Goal: Task Accomplishment & Management: Use online tool/utility

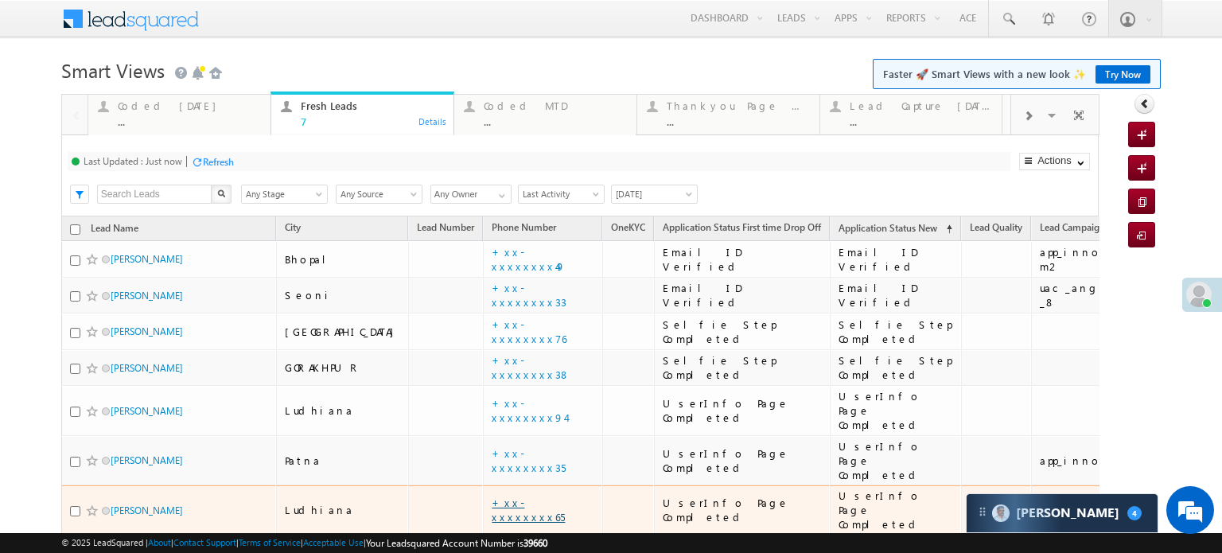
click at [492, 496] on link "+xx-xxxxxxxx65" at bounding box center [528, 510] width 73 height 28
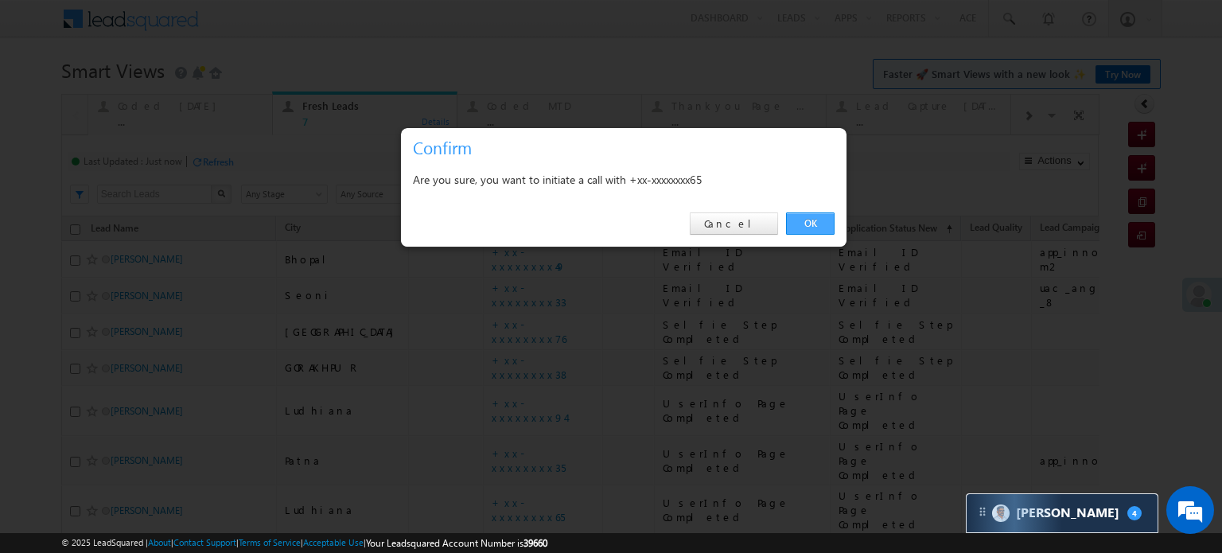
click at [818, 215] on link "OK" at bounding box center [810, 223] width 49 height 22
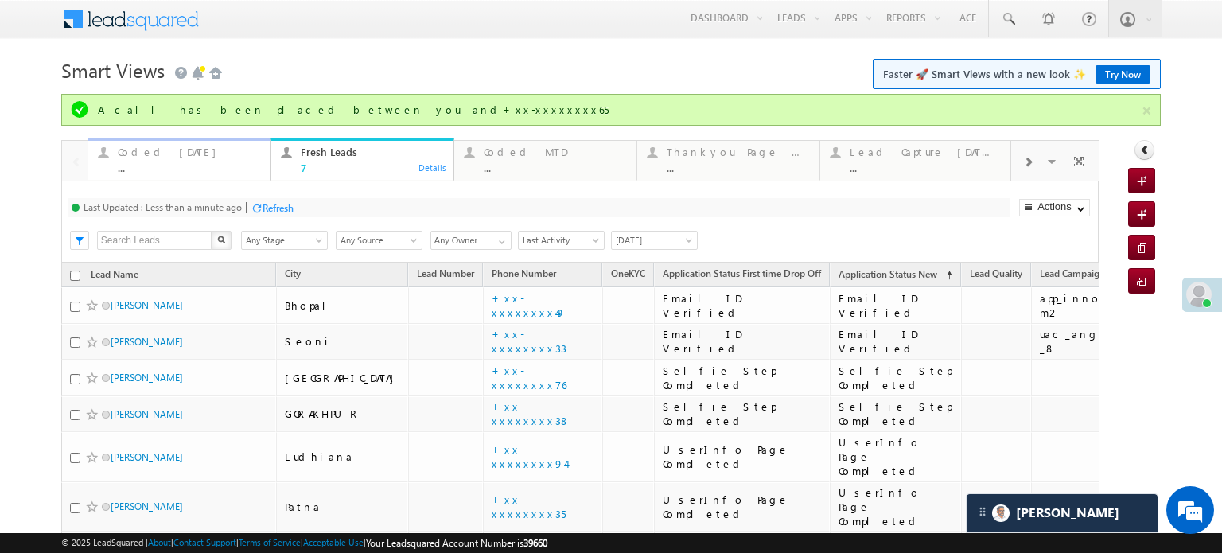
click at [155, 153] on div "Coded Today" at bounding box center [189, 152] width 143 height 13
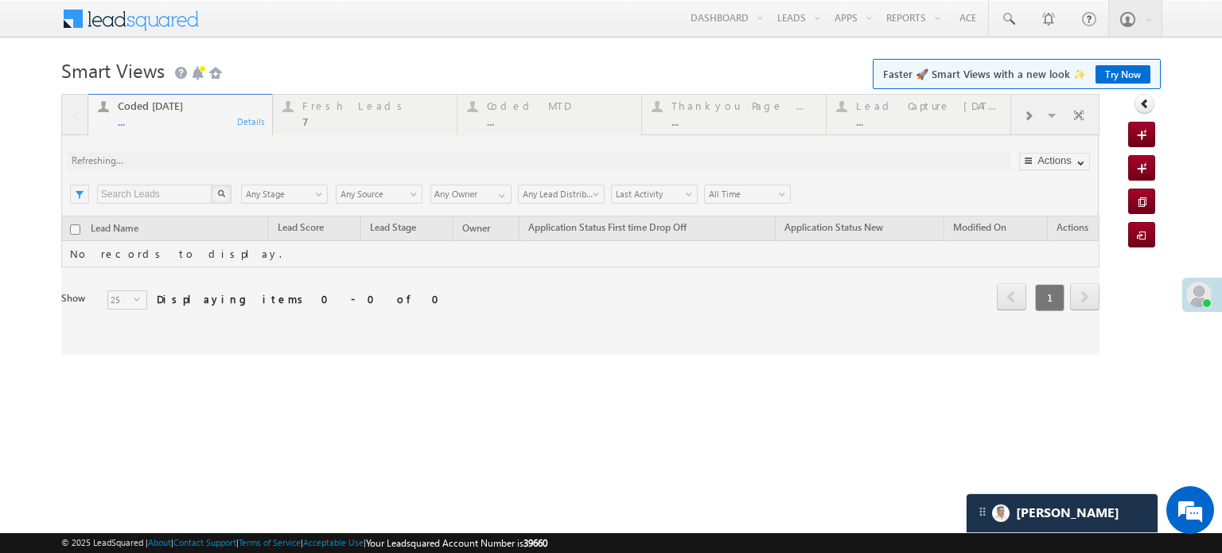
click at [372, 104] on div at bounding box center [580, 224] width 1038 height 261
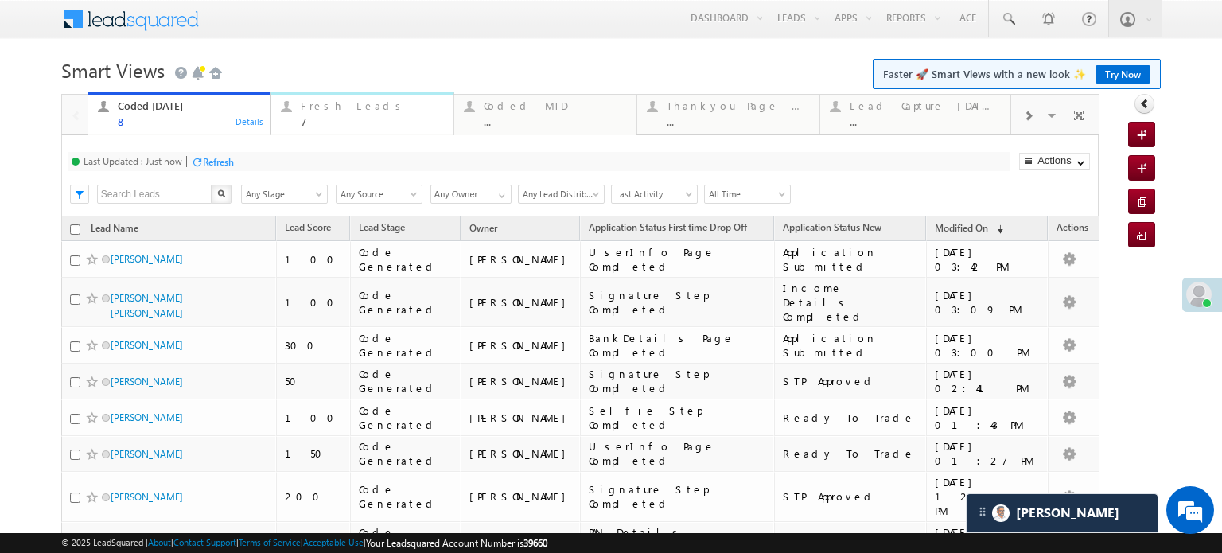
click at [395, 118] on div "7" at bounding box center [372, 121] width 143 height 12
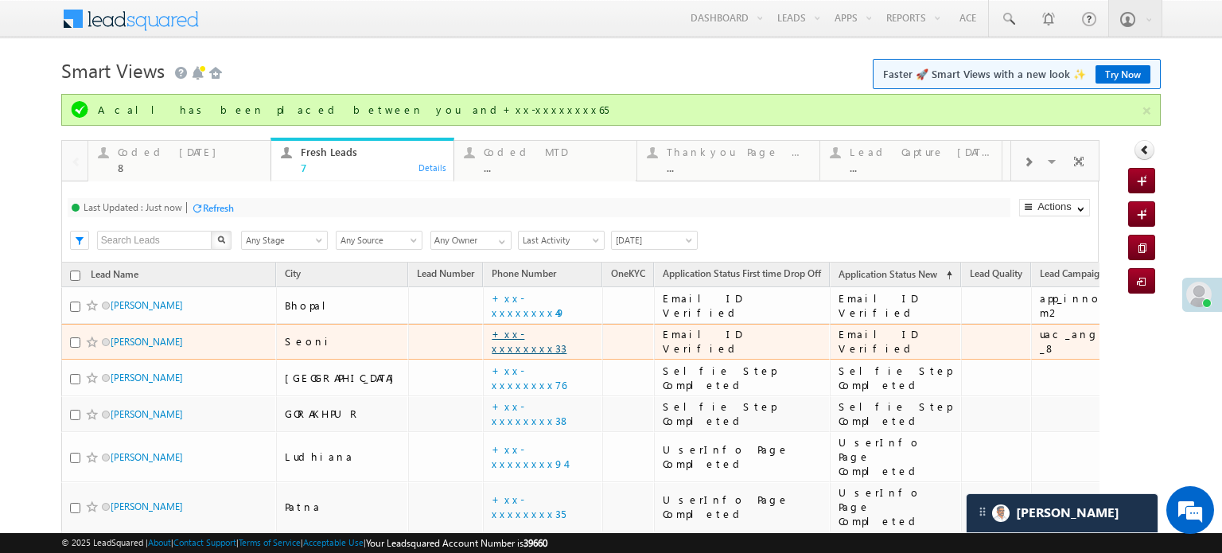
click at [492, 345] on link "+xx-xxxxxxxx33" at bounding box center [529, 341] width 75 height 28
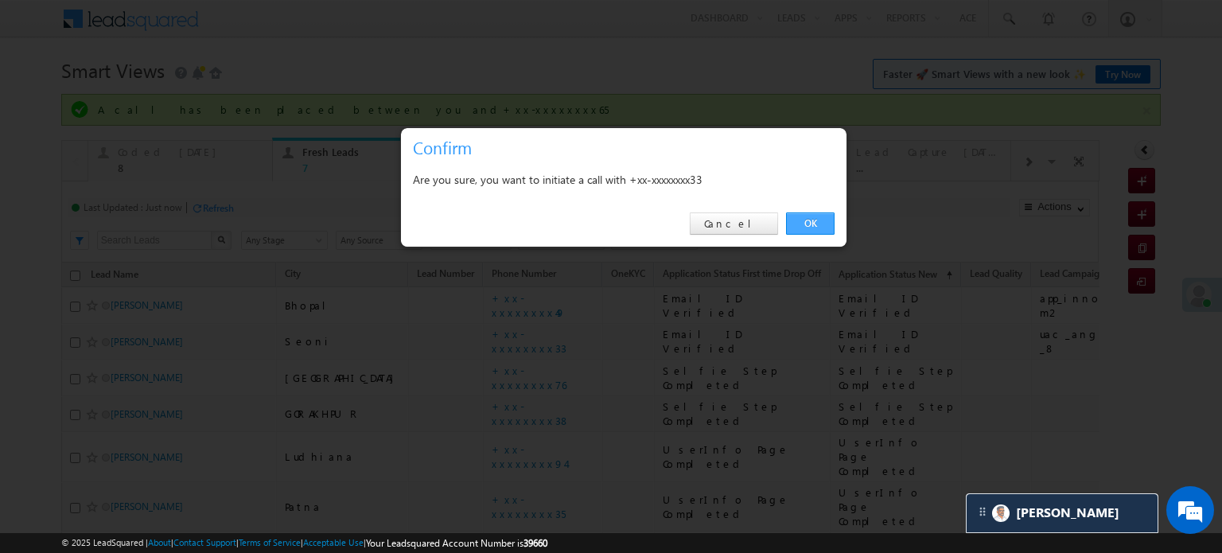
click at [796, 227] on link "OK" at bounding box center [810, 223] width 49 height 22
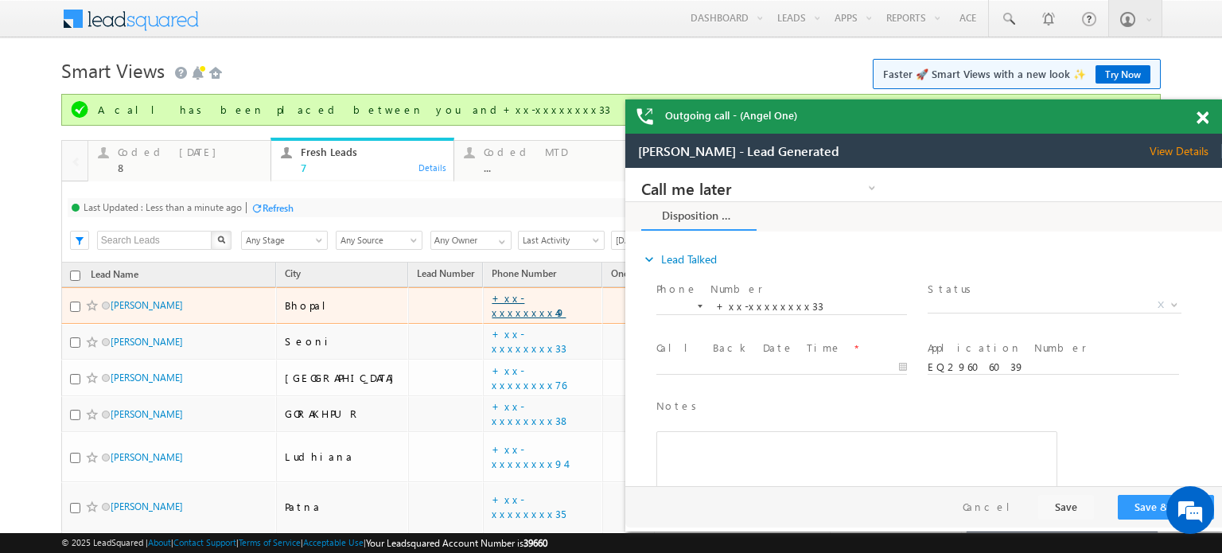
click at [492, 305] on link "+xx-xxxxxxxx49" at bounding box center [529, 305] width 74 height 28
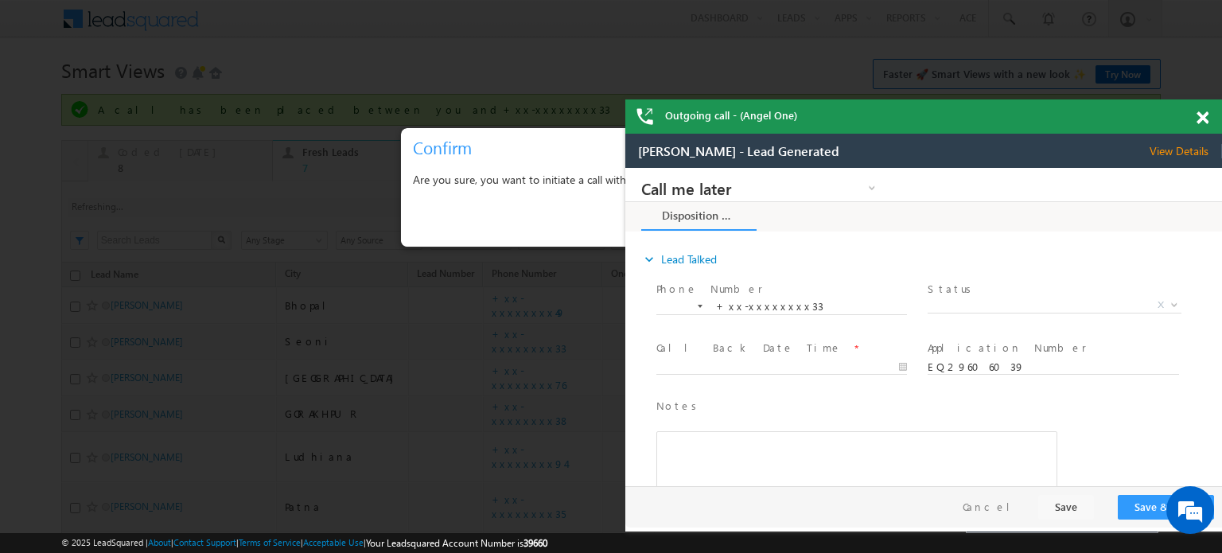
click at [1203, 119] on span at bounding box center [1202, 118] width 12 height 14
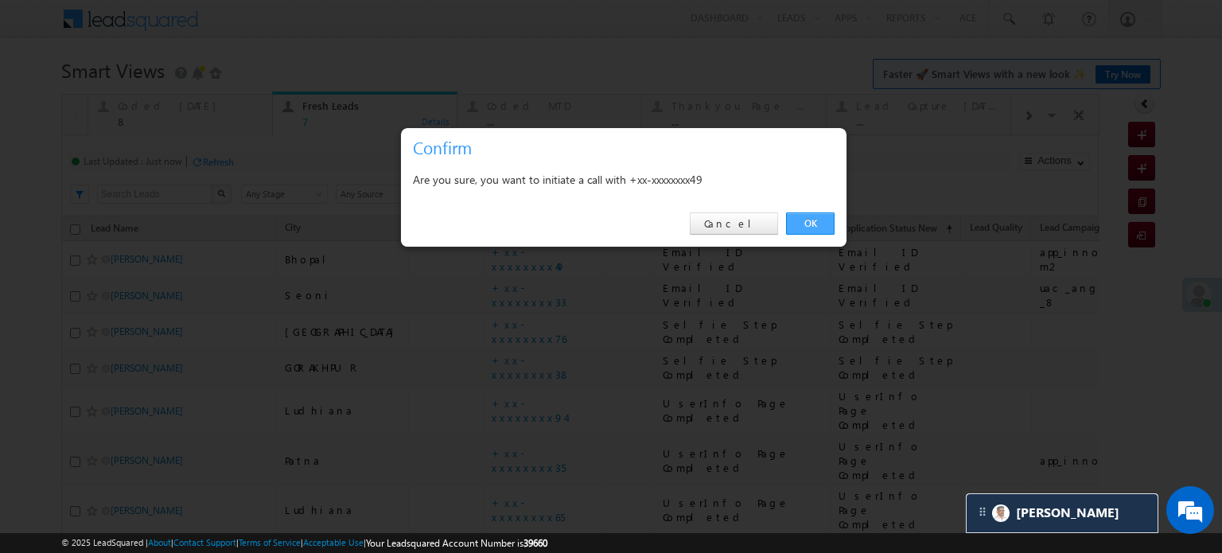
click at [817, 225] on link "OK" at bounding box center [810, 223] width 49 height 22
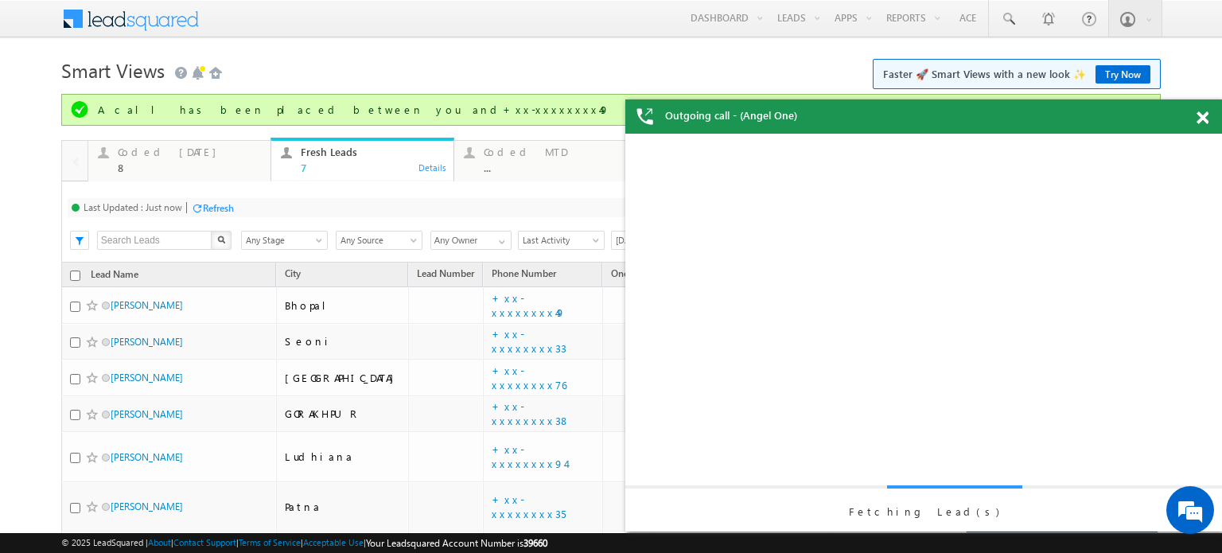
click at [224, 207] on div "Refresh" at bounding box center [218, 208] width 31 height 12
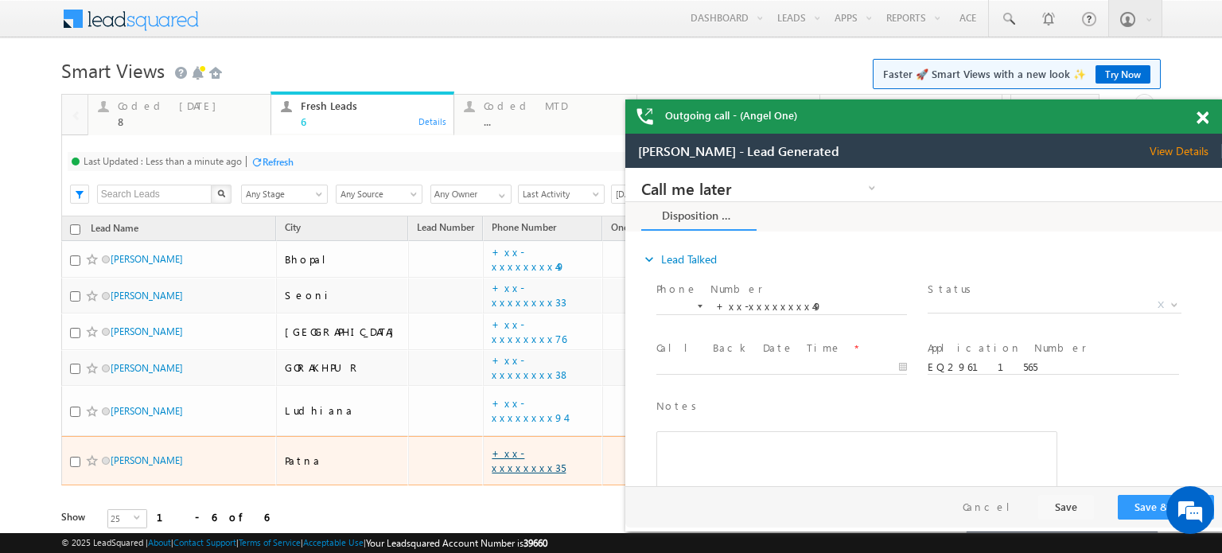
click at [492, 446] on link "+xx-xxxxxxxx35" at bounding box center [529, 460] width 74 height 28
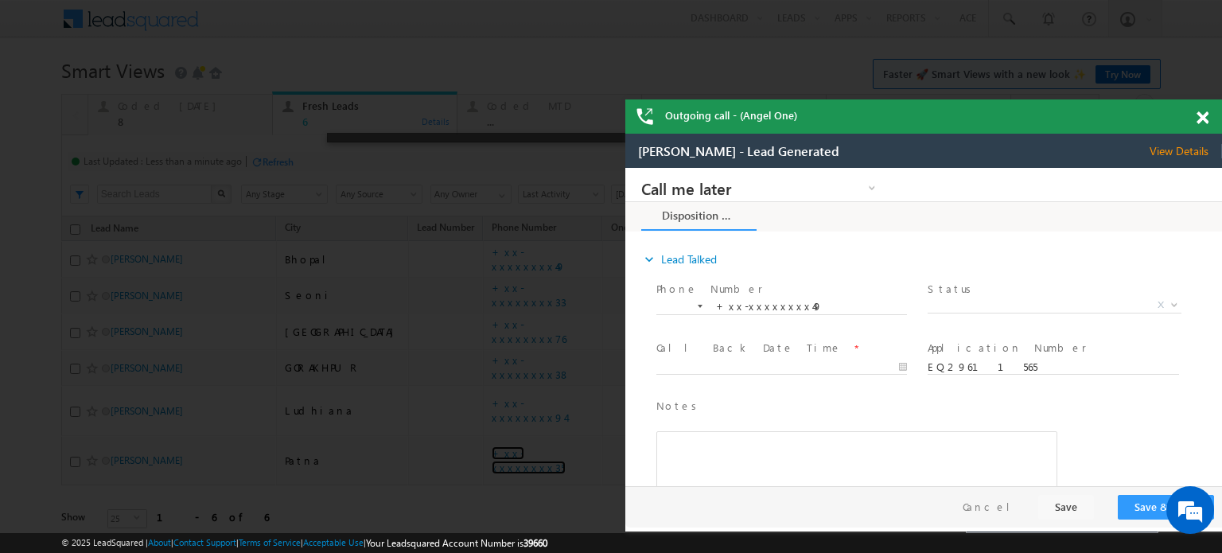
click at [1204, 120] on span at bounding box center [1202, 118] width 12 height 14
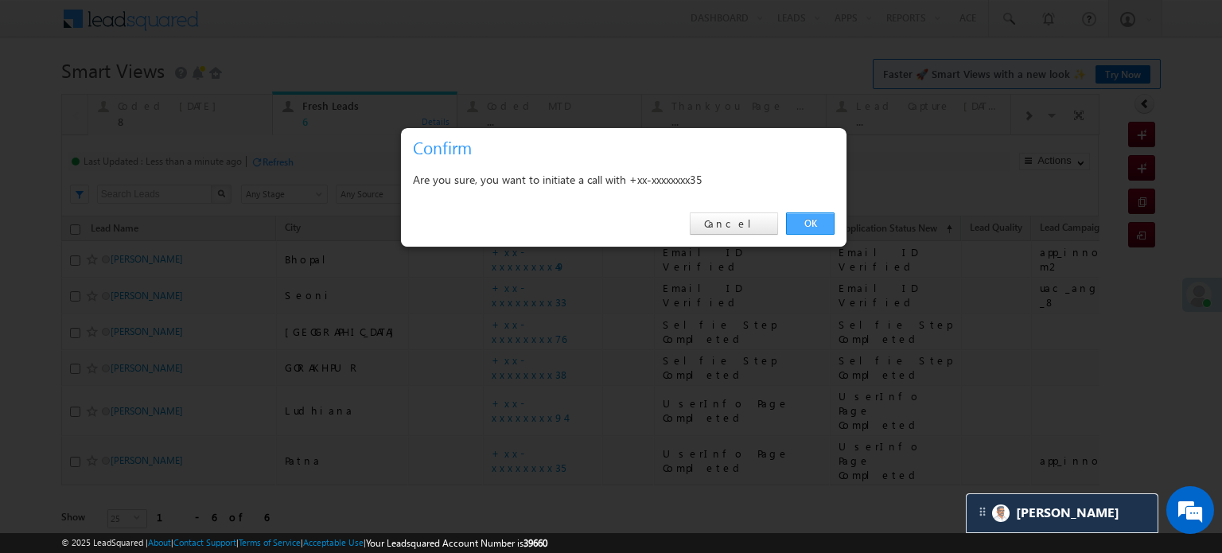
click at [803, 215] on link "OK" at bounding box center [810, 223] width 49 height 22
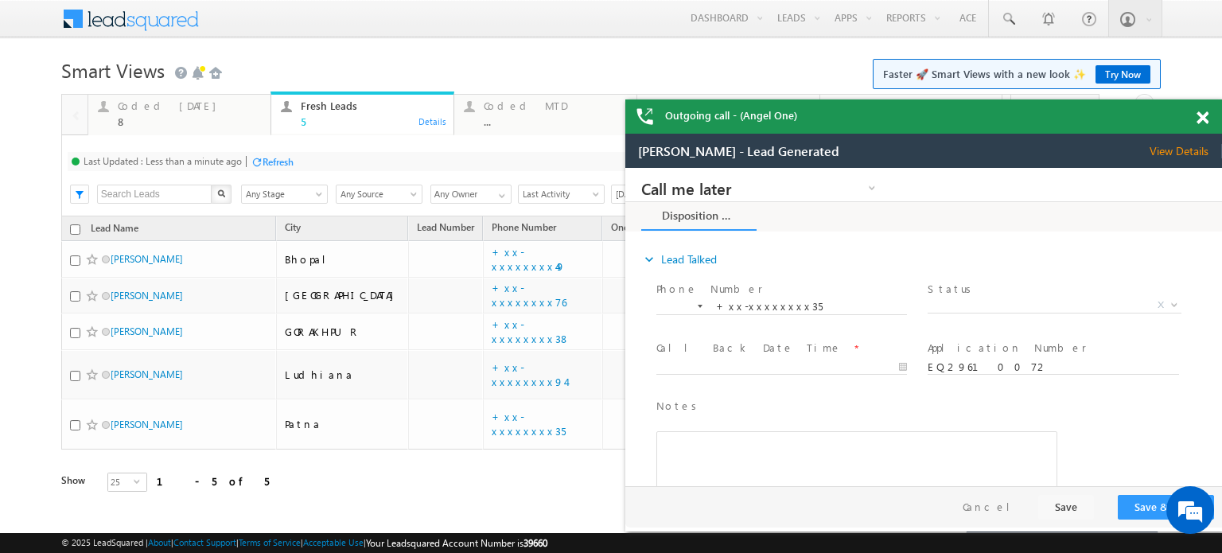
click at [282, 158] on div "Refresh" at bounding box center [278, 162] width 31 height 12
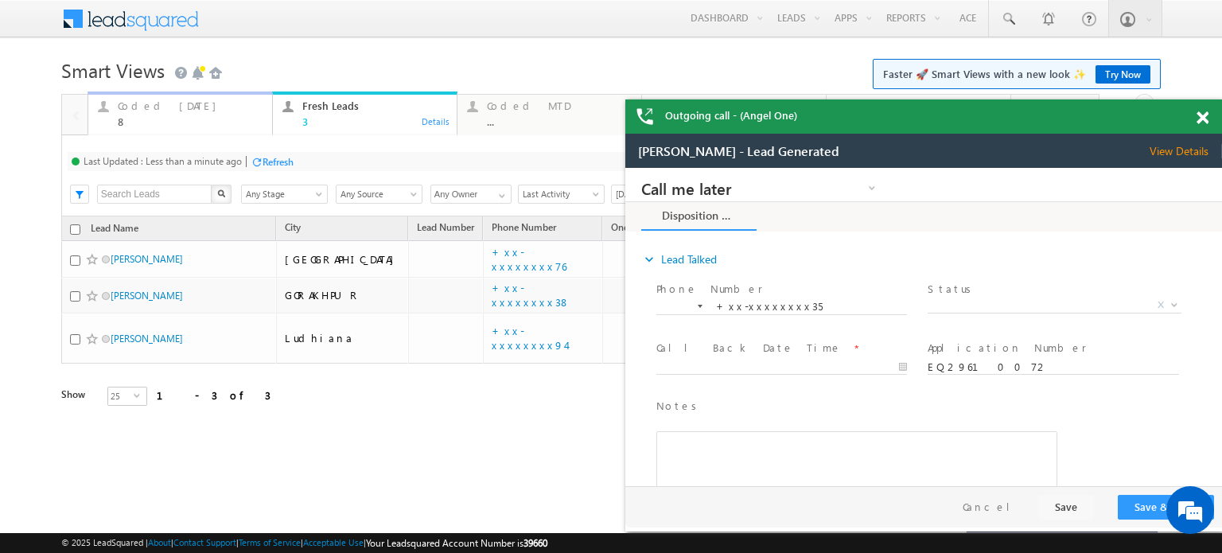
click at [184, 118] on div "8" at bounding box center [190, 121] width 145 height 12
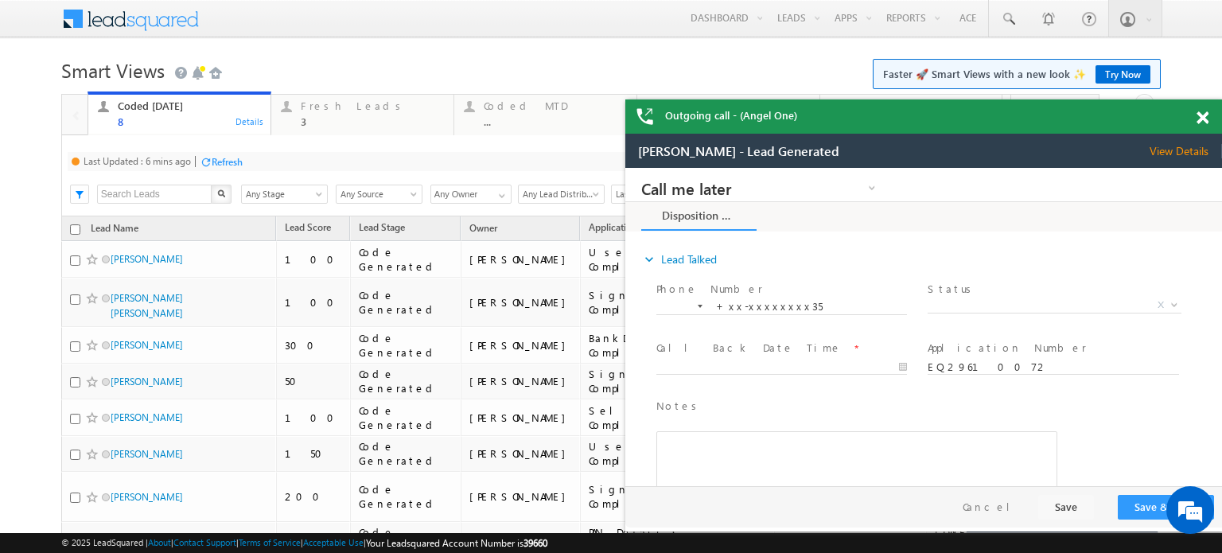
click at [234, 160] on div "Refresh" at bounding box center [227, 162] width 31 height 12
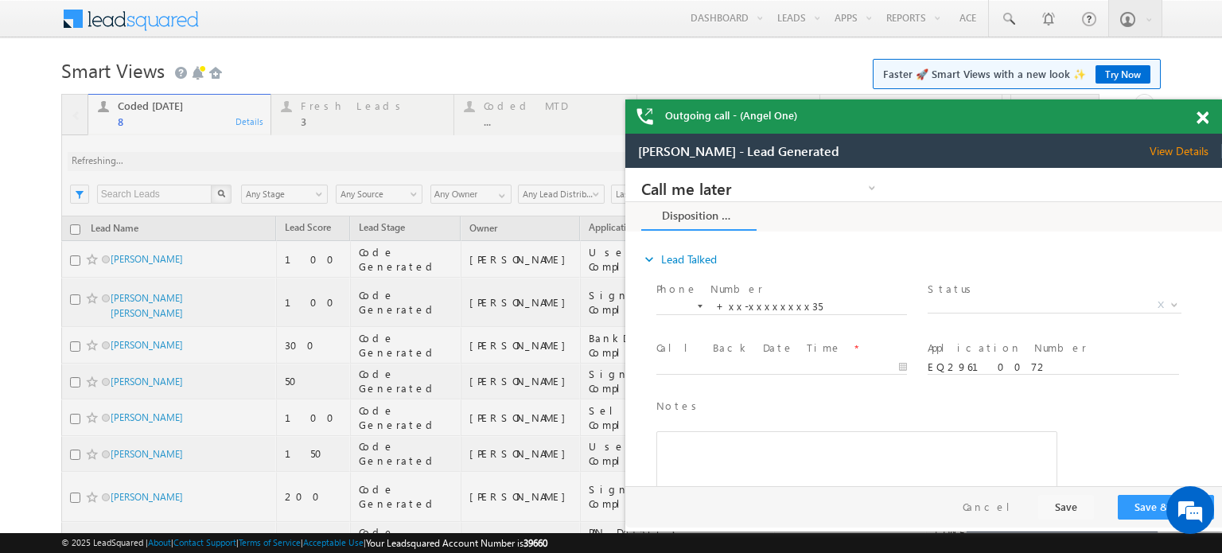
click at [234, 160] on div "Coded Today 8 Details Fresh Leads 3 Details Coded MTD ... Details Thankyou Page…" at bounding box center [580, 370] width 1038 height 552
click at [1208, 115] on span at bounding box center [1202, 118] width 12 height 14
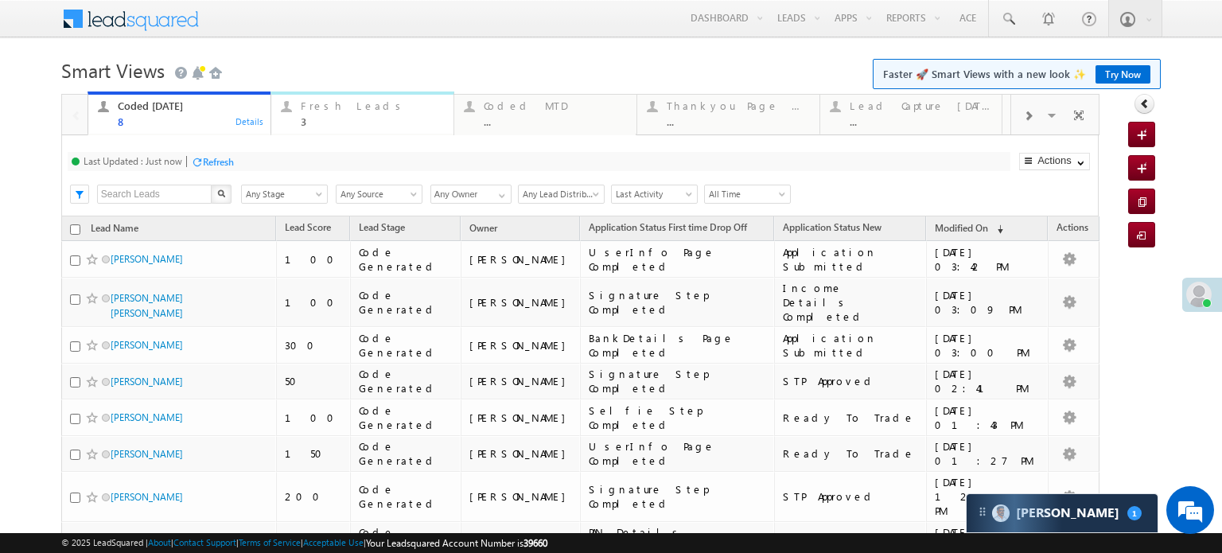
click at [344, 111] on div "Fresh Leads" at bounding box center [372, 105] width 143 height 13
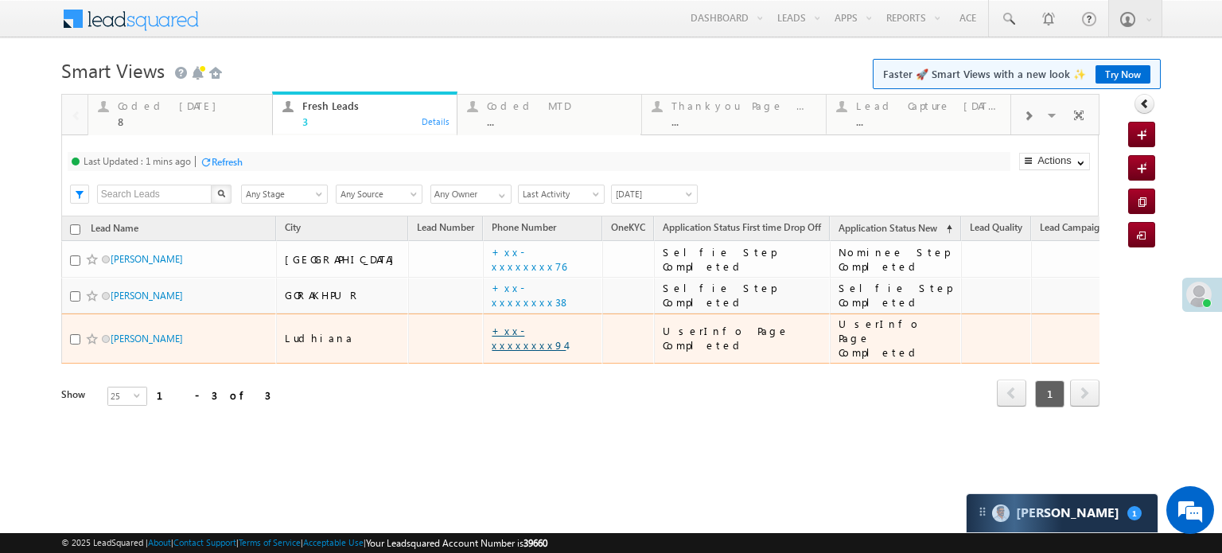
click at [492, 327] on link "+xx-xxxxxxxx94" at bounding box center [529, 338] width 74 height 28
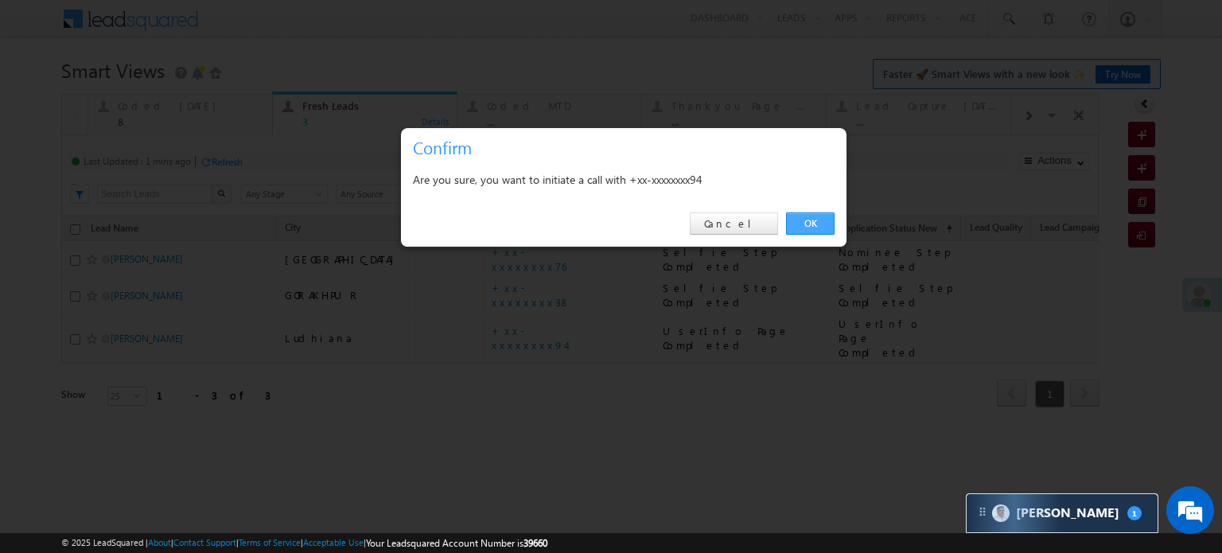
click at [815, 216] on link "OK" at bounding box center [810, 223] width 49 height 22
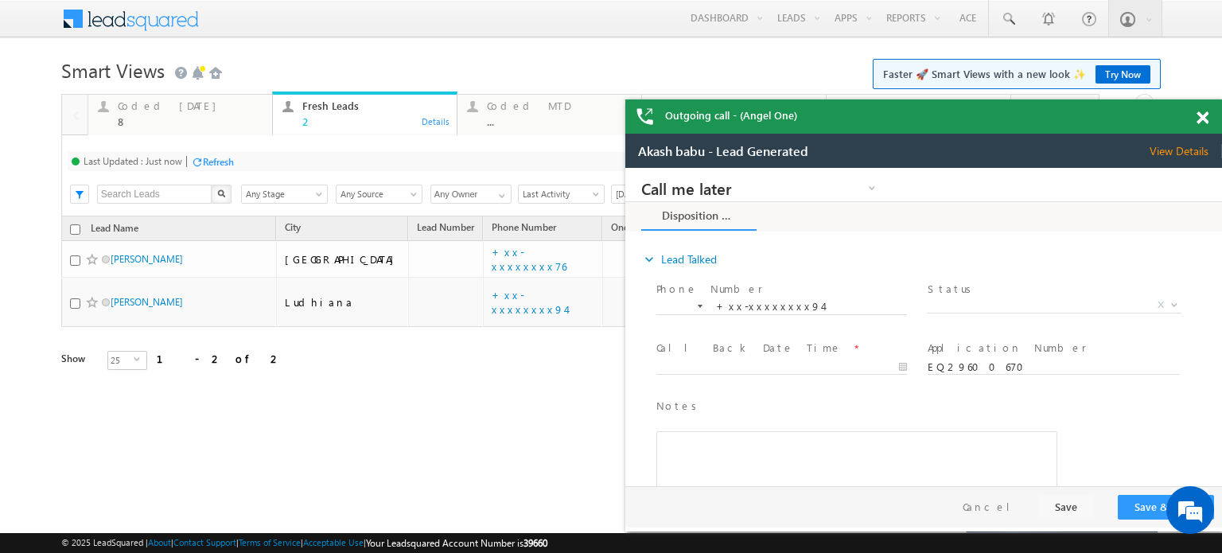
drag, startPoint x: 1440, startPoint y: 383, endPoint x: 815, endPoint y: 216, distance: 647.4
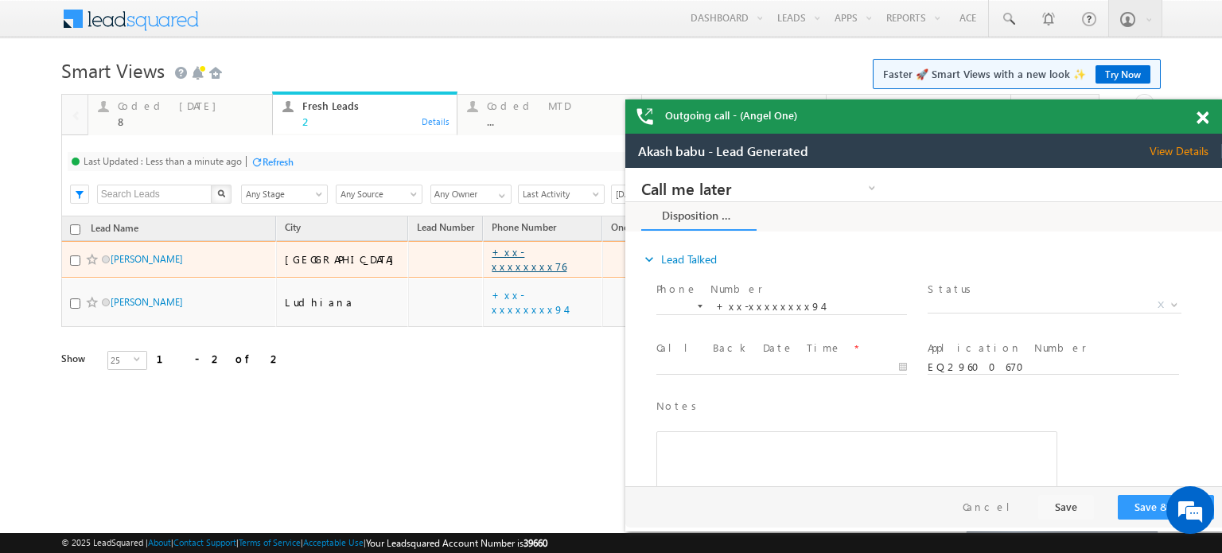
click at [492, 259] on link "+xx-xxxxxxxx76" at bounding box center [529, 259] width 75 height 28
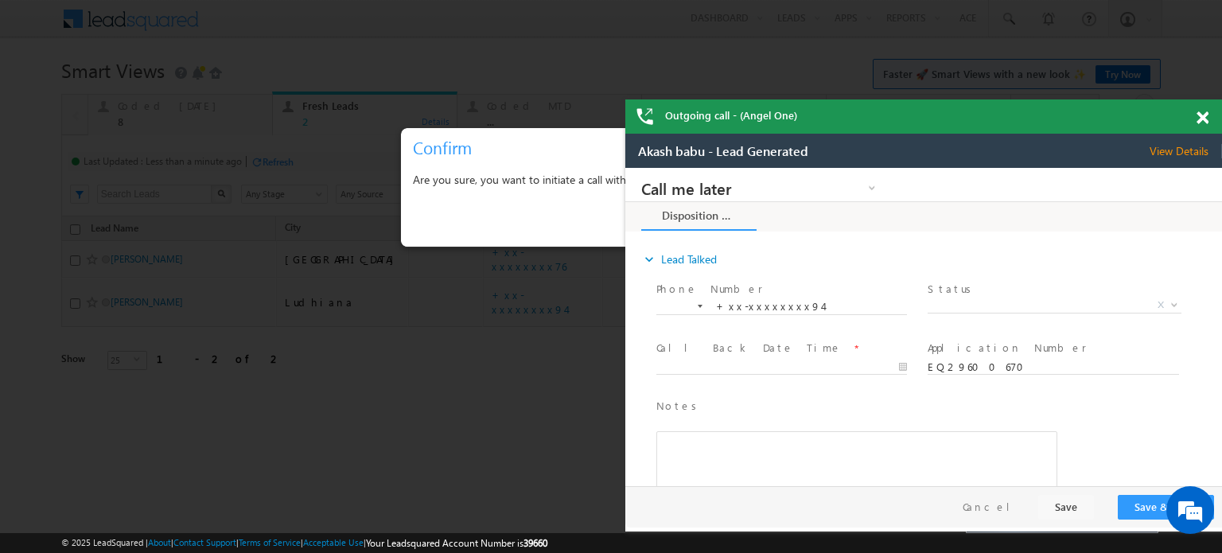
click at [1208, 120] on span at bounding box center [1202, 118] width 12 height 14
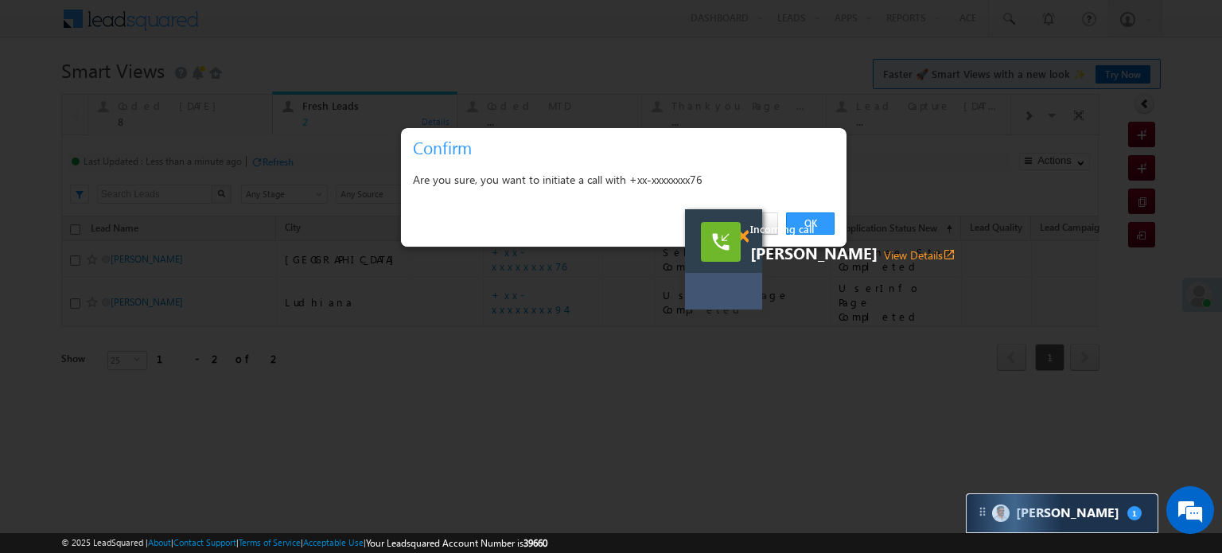
click at [748, 241] on span at bounding box center [743, 237] width 12 height 14
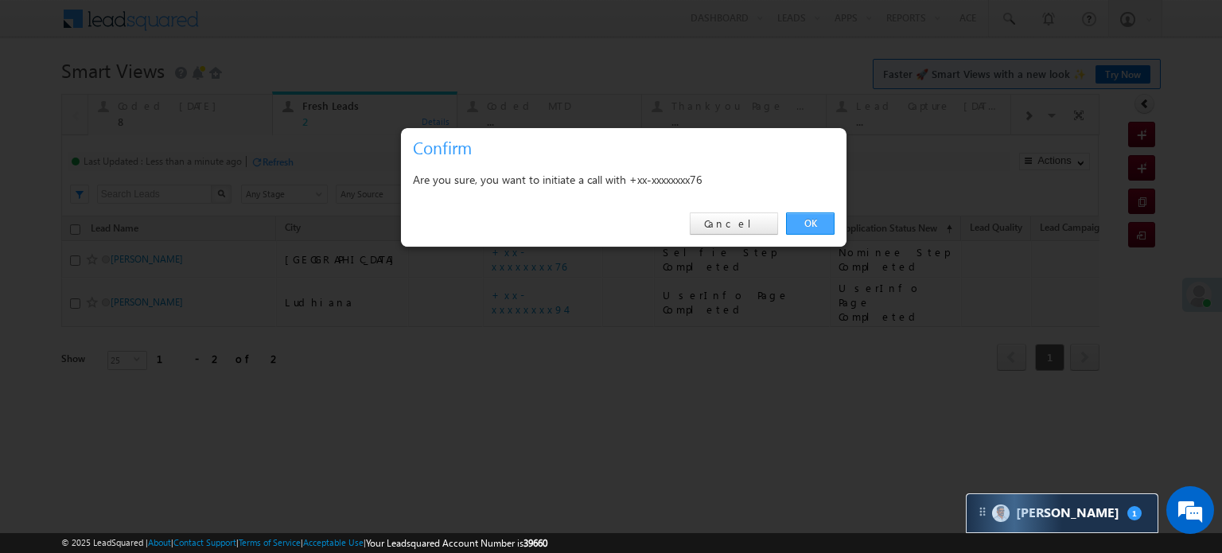
click at [798, 229] on link "OK" at bounding box center [810, 223] width 49 height 22
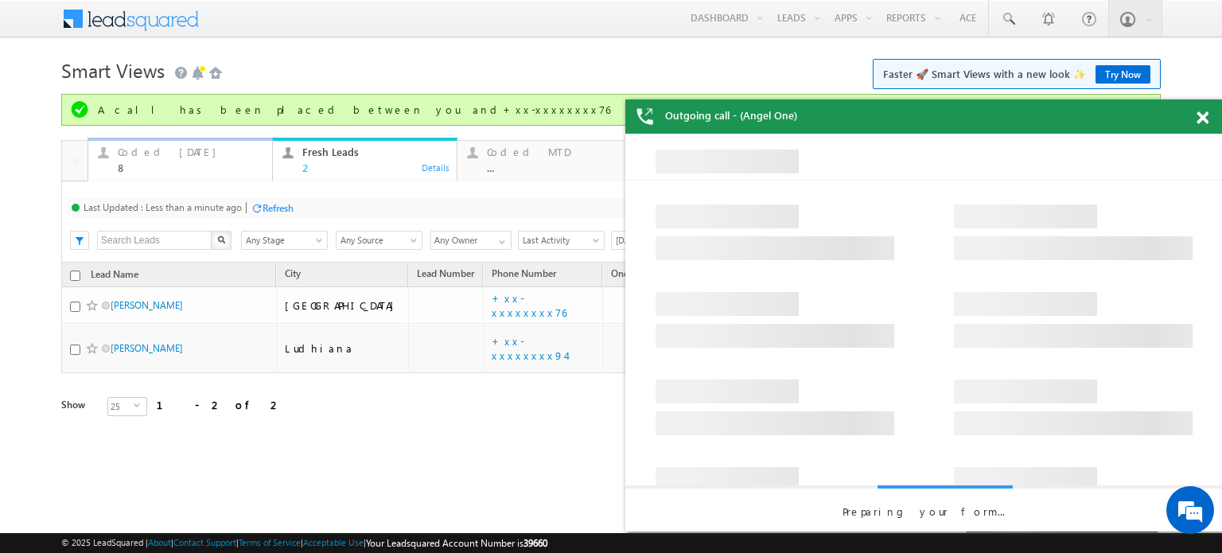
click at [183, 155] on div "Coded Today" at bounding box center [190, 152] width 145 height 13
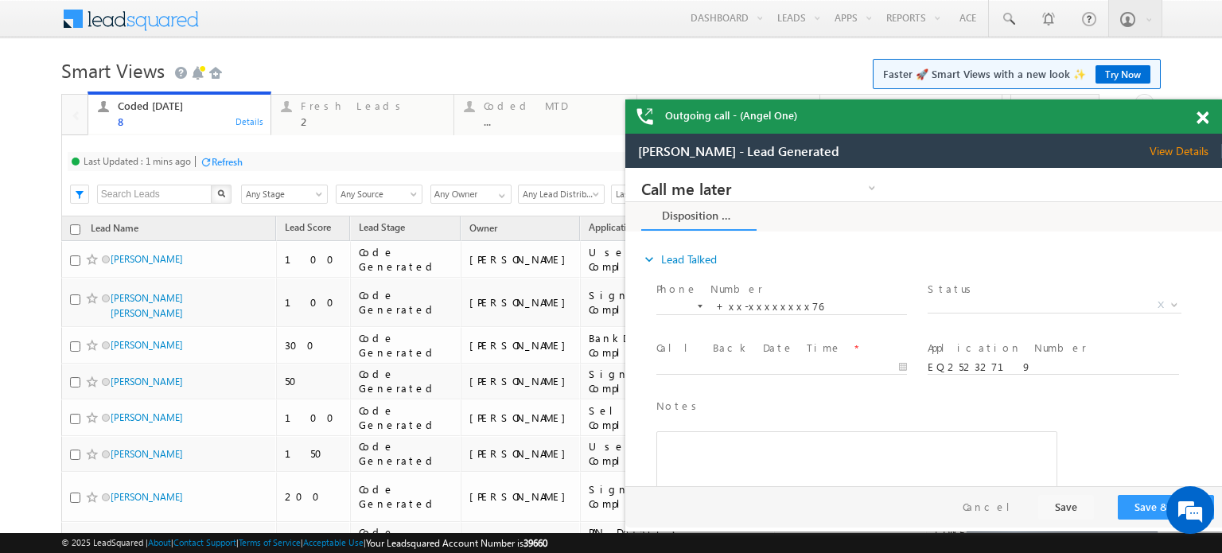
click at [237, 158] on div "Refresh" at bounding box center [227, 162] width 31 height 12
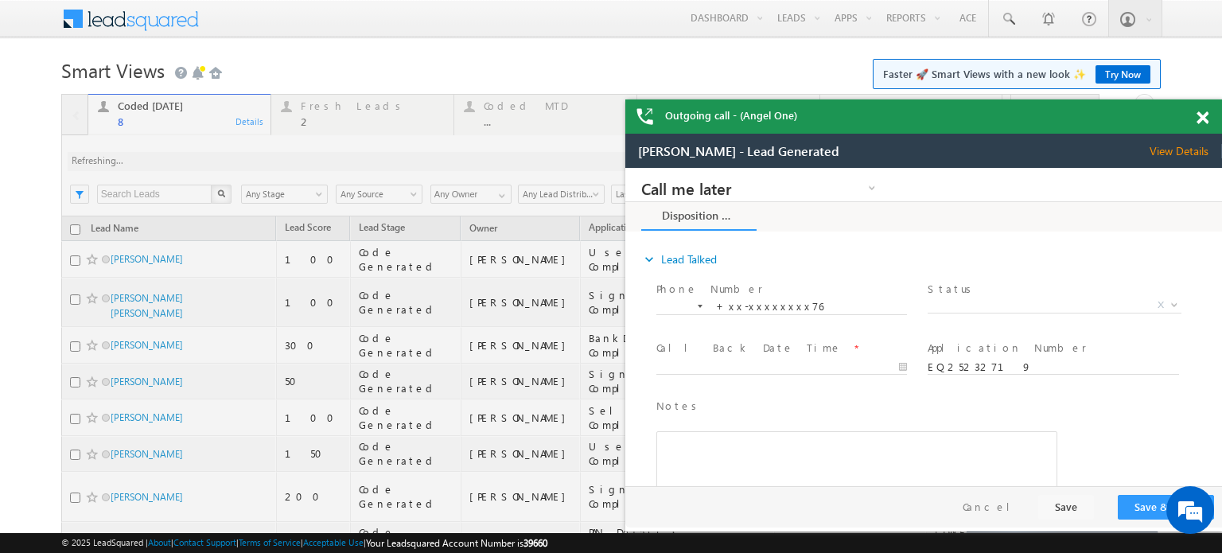
click at [237, 158] on div "Coded Today 8 Details Fresh Leads 2 Details Coded MTD ... Details Thankyou Page…" at bounding box center [580, 370] width 1038 height 552
click at [237, 158] on div at bounding box center [580, 370] width 1038 height 552
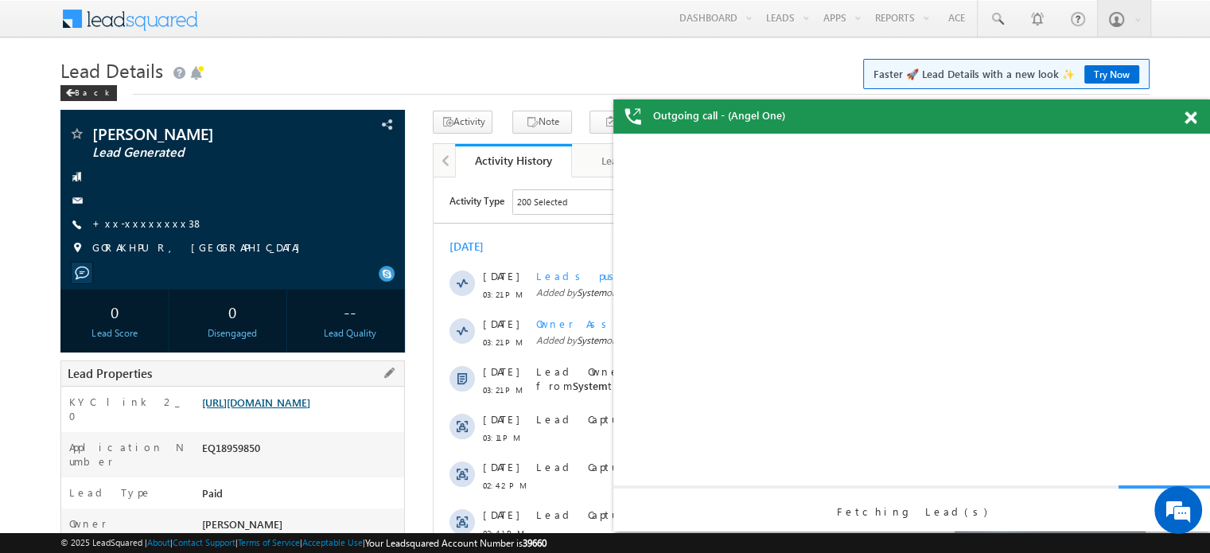
click at [267, 399] on link "https://angelbroking1-pk3em7sa.customui-test.leadsquared.com?leadId=412ef5ed-8e…" at bounding box center [256, 402] width 108 height 14
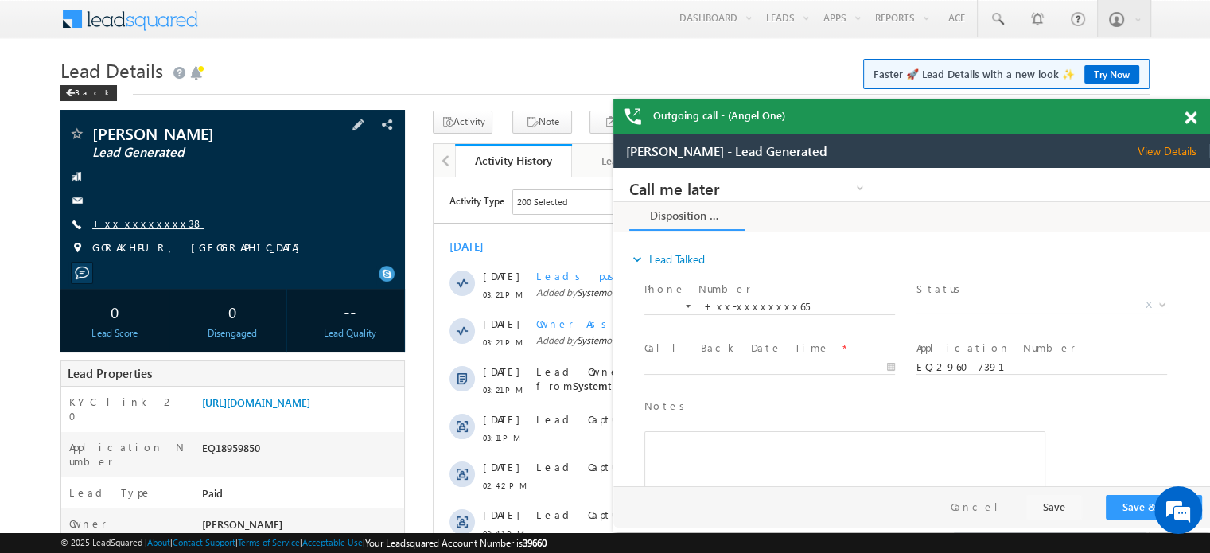
click at [144, 218] on link "+xx-xxxxxxxx38" at bounding box center [147, 223] width 111 height 14
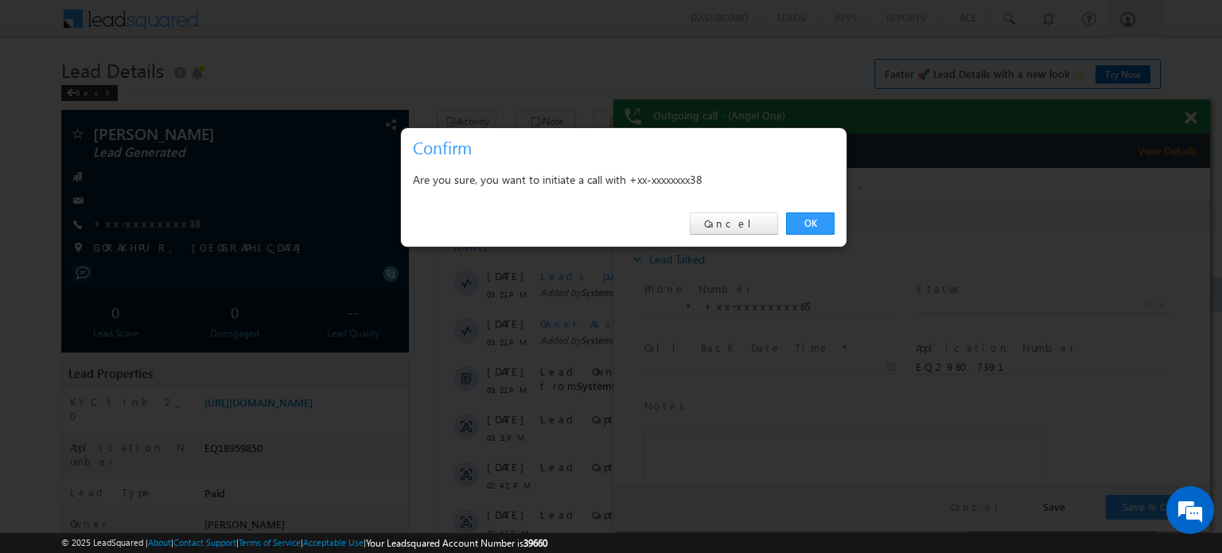
click at [792, 216] on link "OK" at bounding box center [810, 223] width 49 height 22
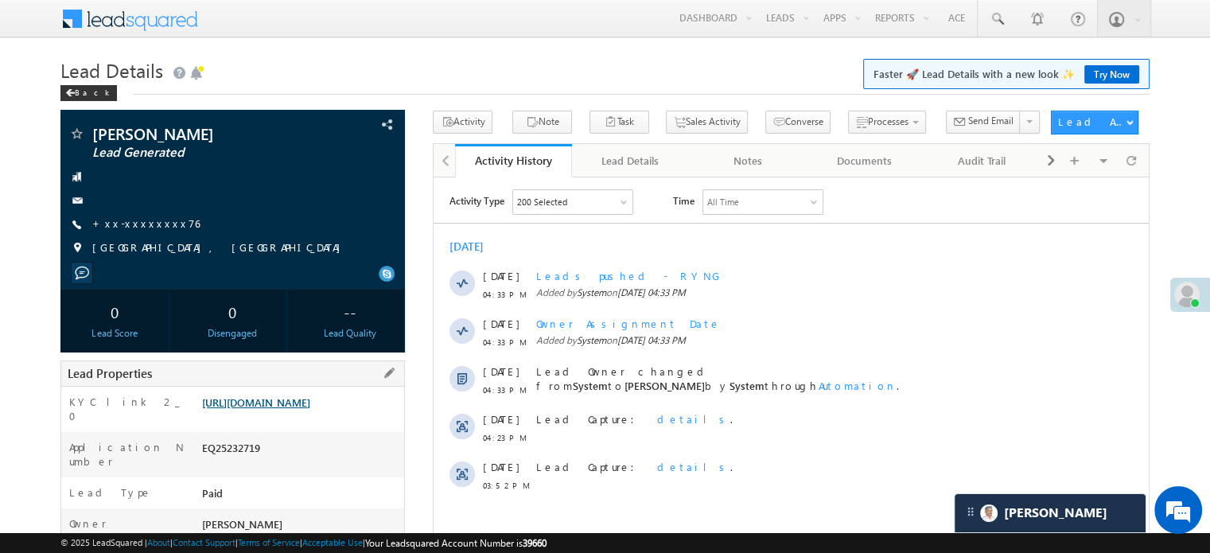
click at [310, 398] on link "[URL][DOMAIN_NAME]" at bounding box center [256, 402] width 108 height 14
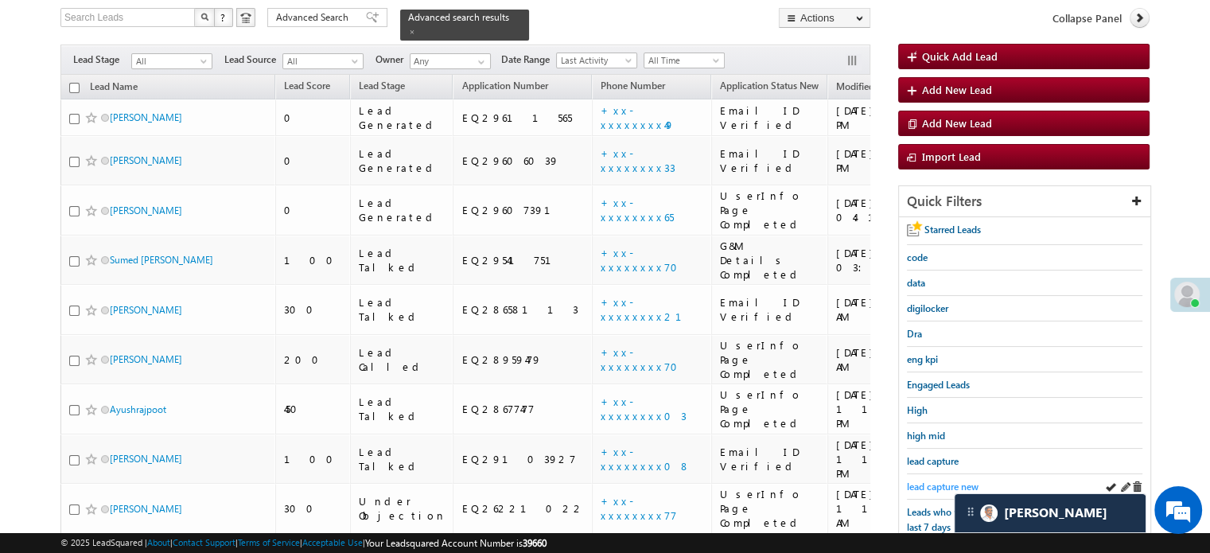
click at [947, 480] on span "lead capture new" at bounding box center [943, 486] width 72 height 12
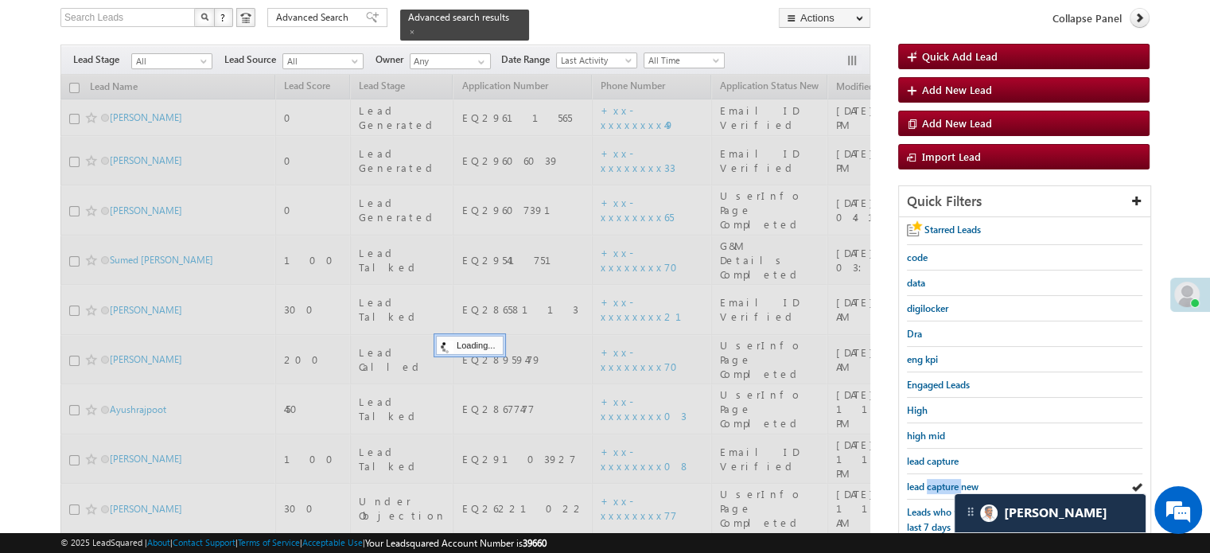
click at [947, 480] on span "lead capture new" at bounding box center [943, 486] width 72 height 12
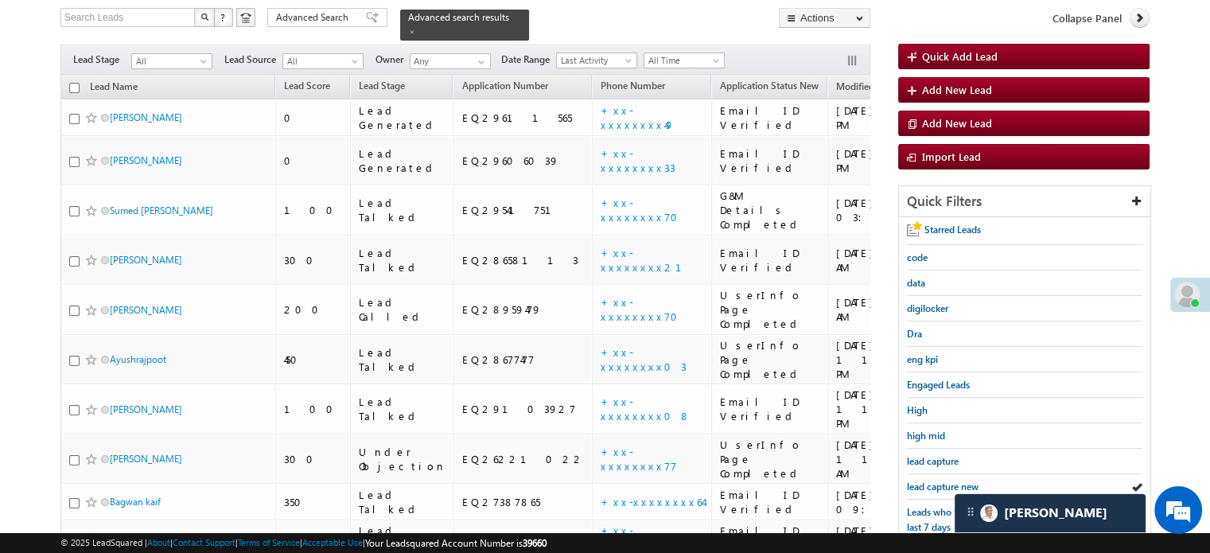
click at [947, 480] on span "lead capture new" at bounding box center [943, 486] width 72 height 12
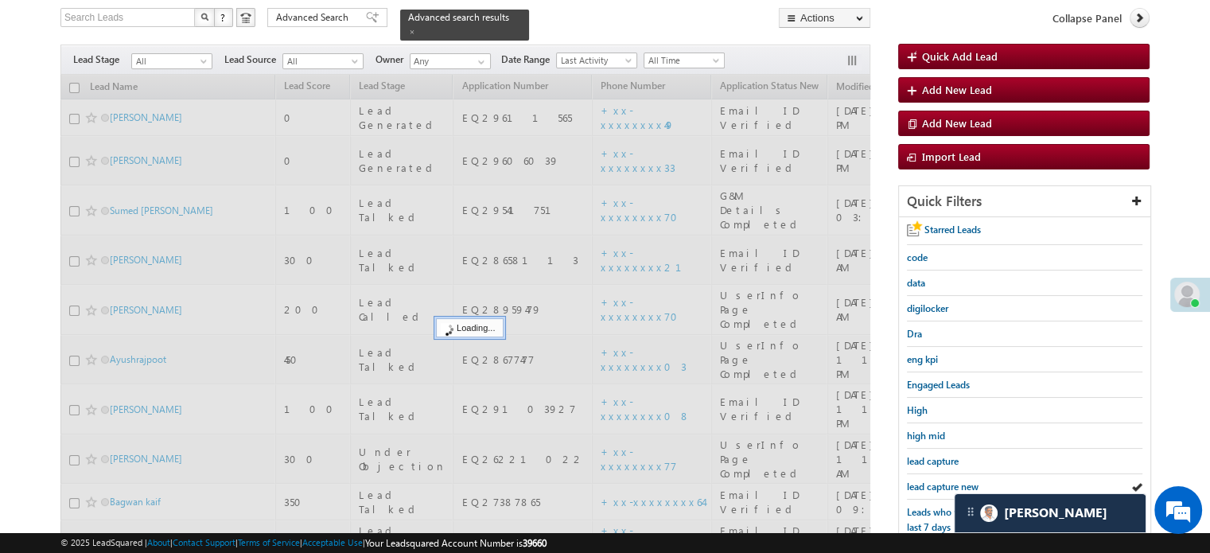
click at [947, 480] on span "lead capture new" at bounding box center [943, 486] width 72 height 12
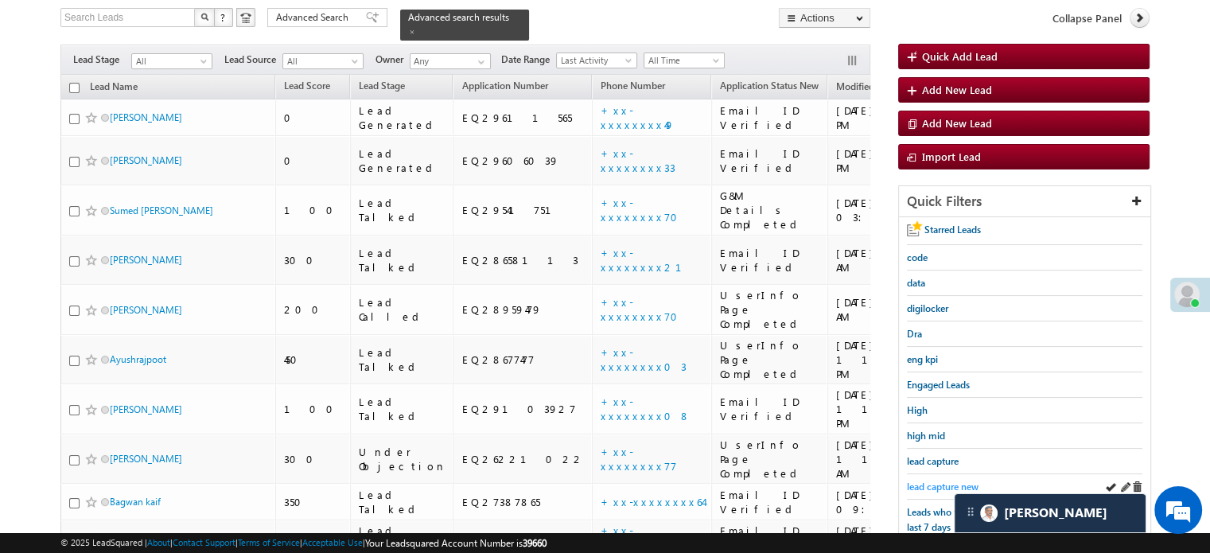
click at [929, 480] on span "lead capture new" at bounding box center [943, 486] width 72 height 12
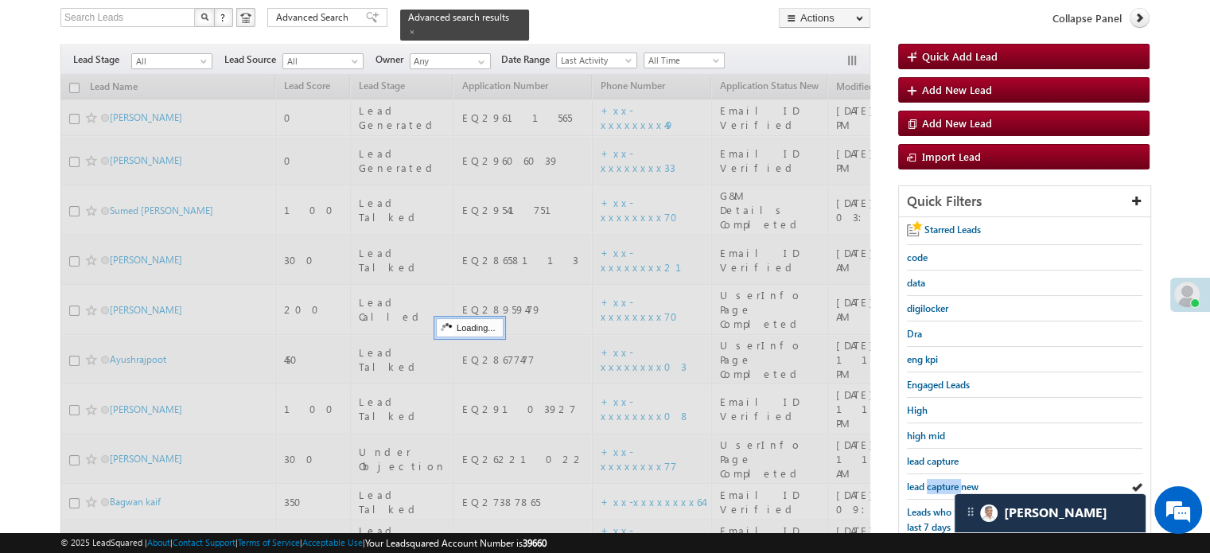
click at [929, 480] on span "lead capture new" at bounding box center [943, 486] width 72 height 12
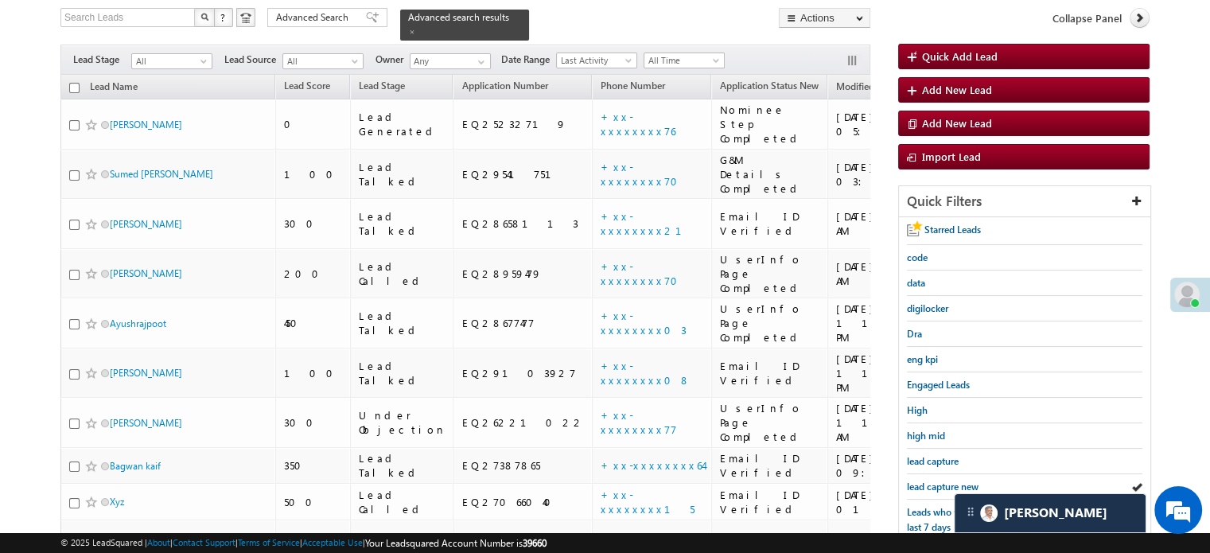
click at [929, 480] on span "lead capture new" at bounding box center [943, 486] width 72 height 12
click at [955, 480] on span "lead capture new" at bounding box center [943, 486] width 72 height 12
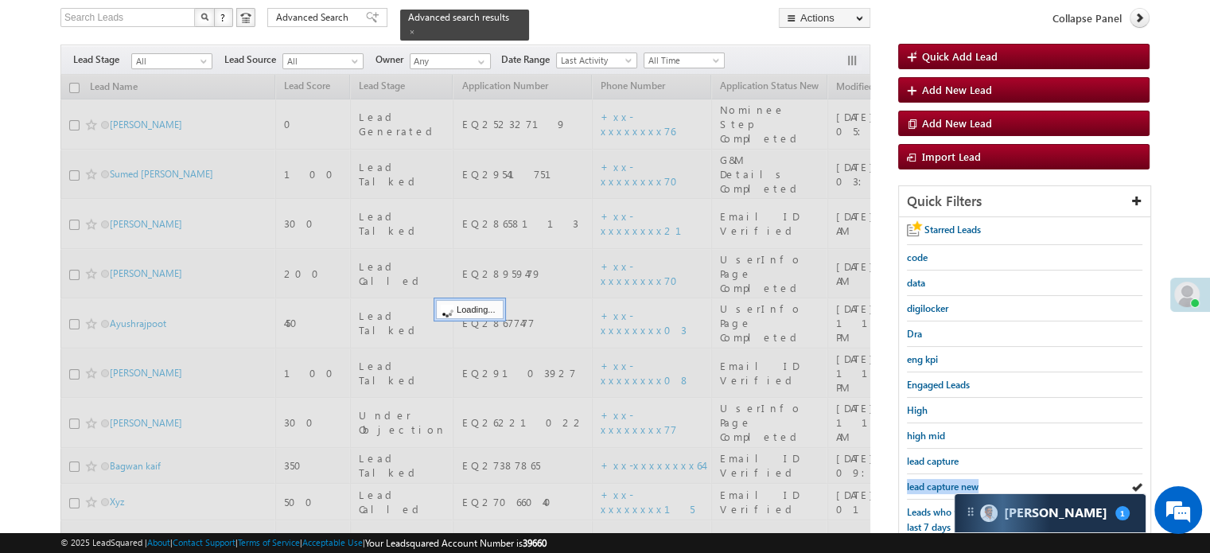
click at [955, 480] on span "lead capture new" at bounding box center [943, 486] width 72 height 12
click at [929, 459] on span "lead capture" at bounding box center [933, 461] width 52 height 12
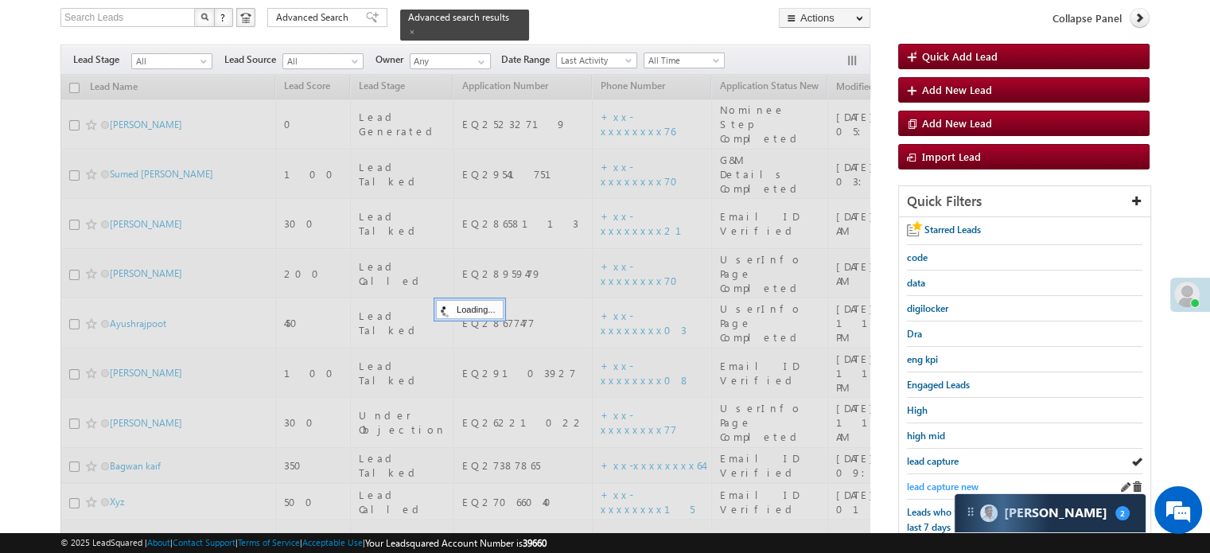
click at [937, 479] on link "lead capture new" at bounding box center [943, 486] width 72 height 15
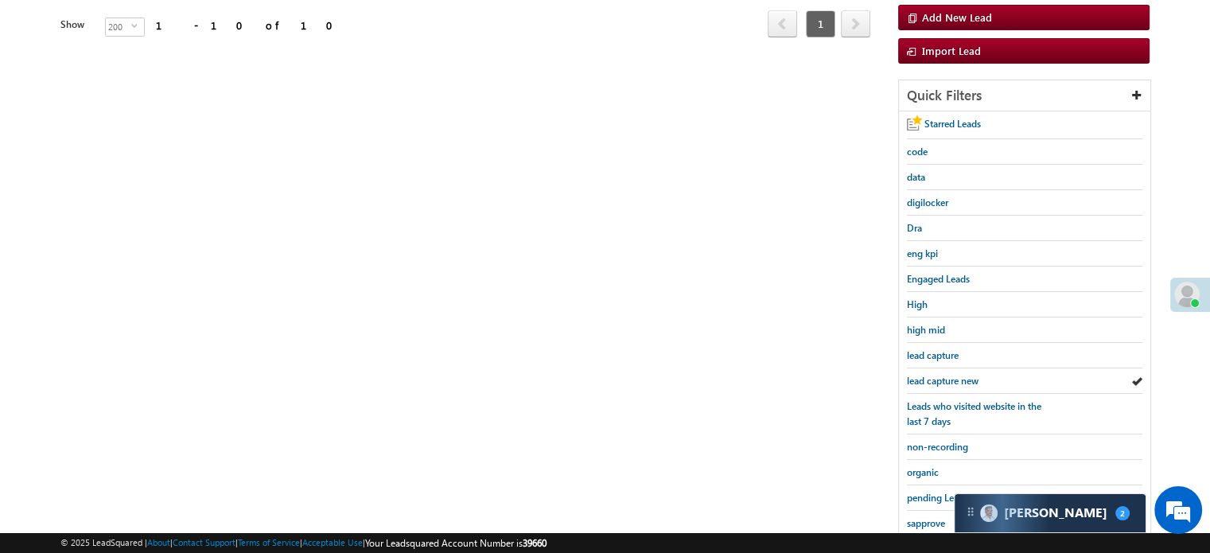
scroll to position [205, 0]
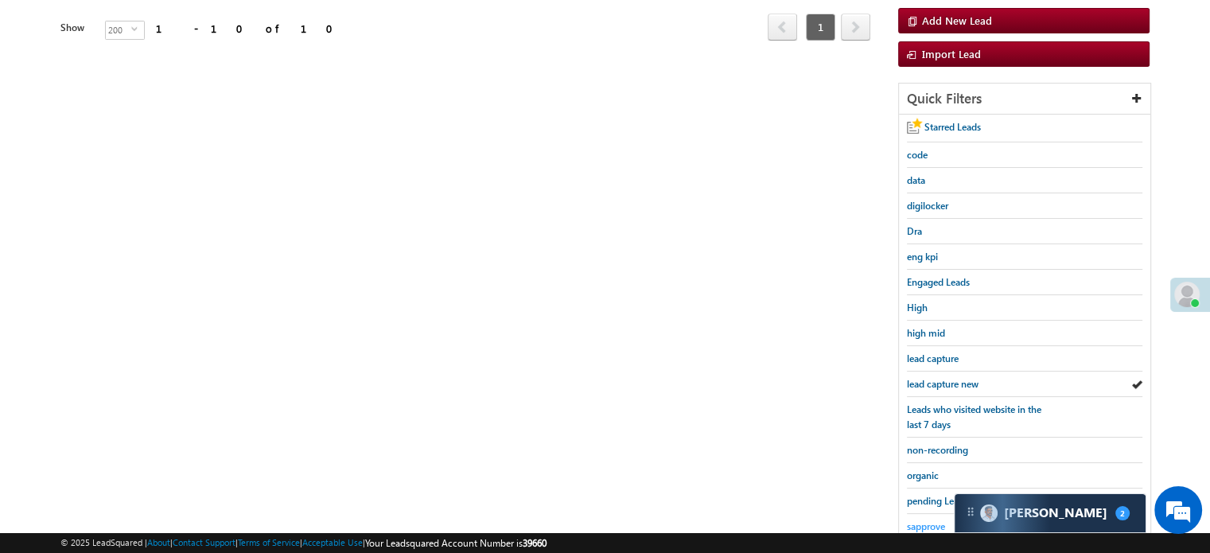
click at [916, 520] on span "sapprove" at bounding box center [926, 526] width 38 height 12
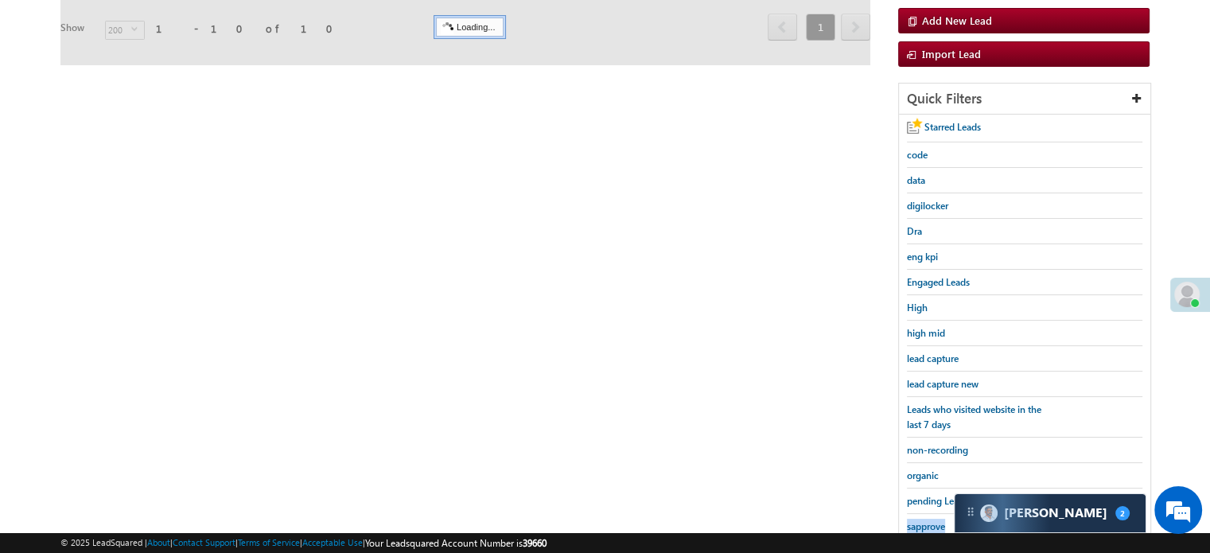
click at [916, 520] on span "sapprove" at bounding box center [926, 526] width 38 height 12
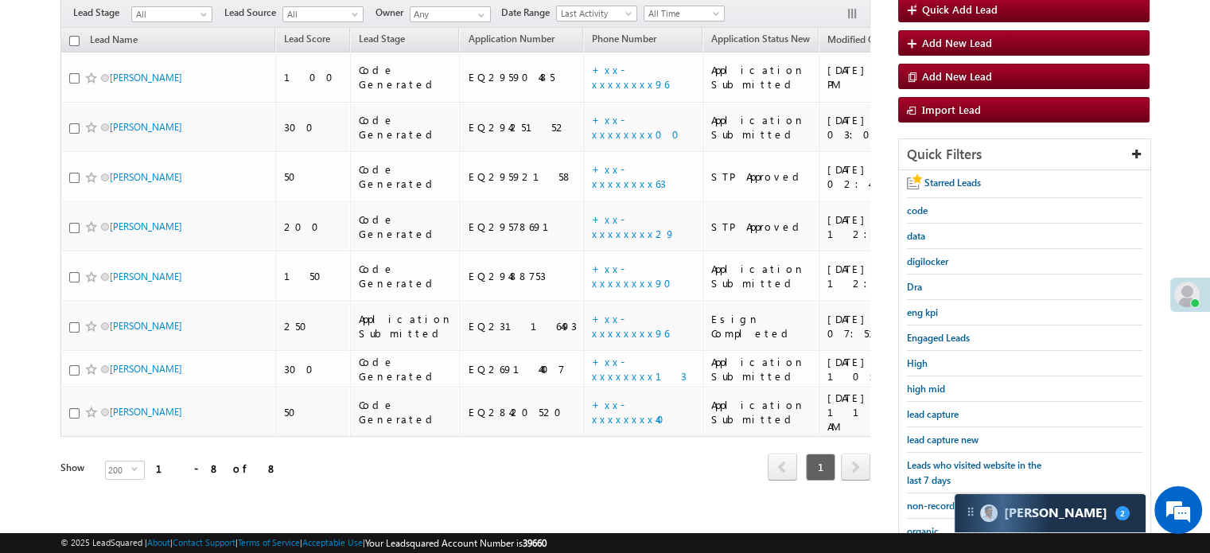
scroll to position [146, 0]
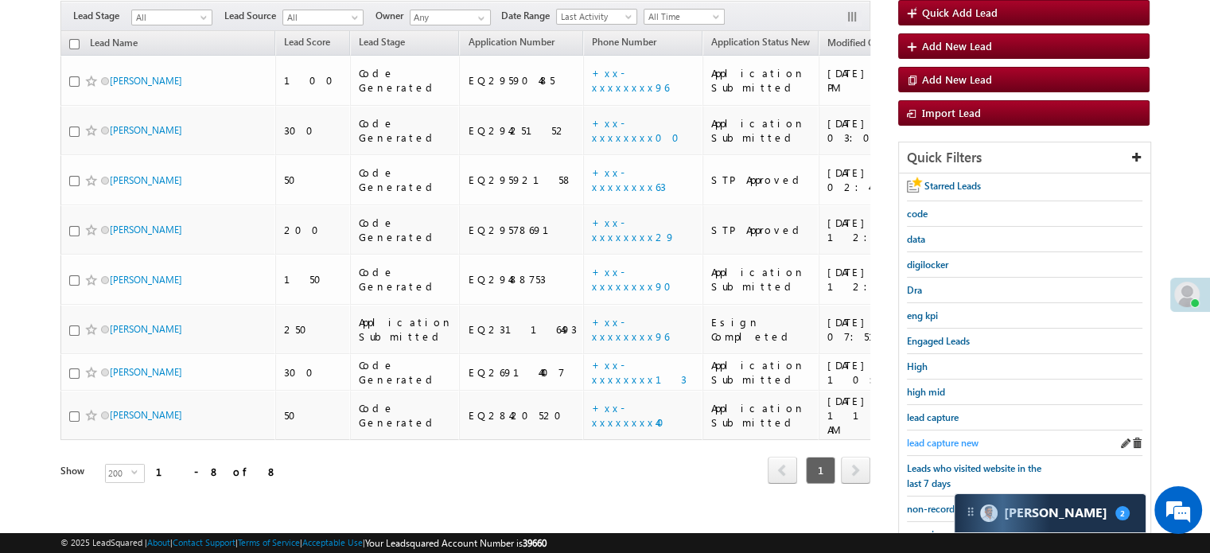
click at [924, 442] on span "lead capture new" at bounding box center [943, 443] width 72 height 12
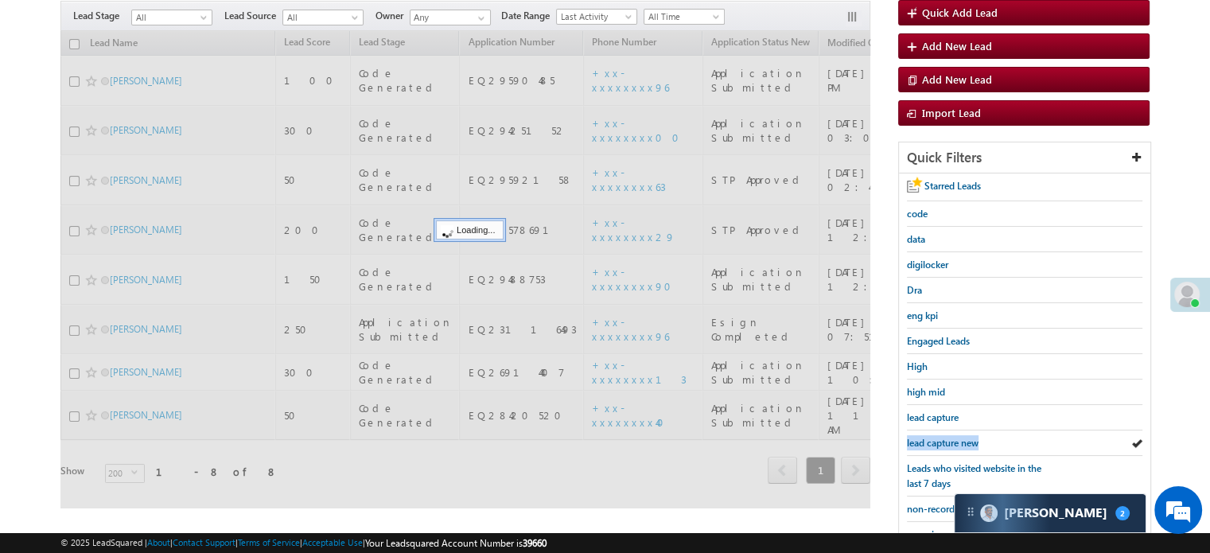
click at [924, 442] on span "lead capture new" at bounding box center [943, 443] width 72 height 12
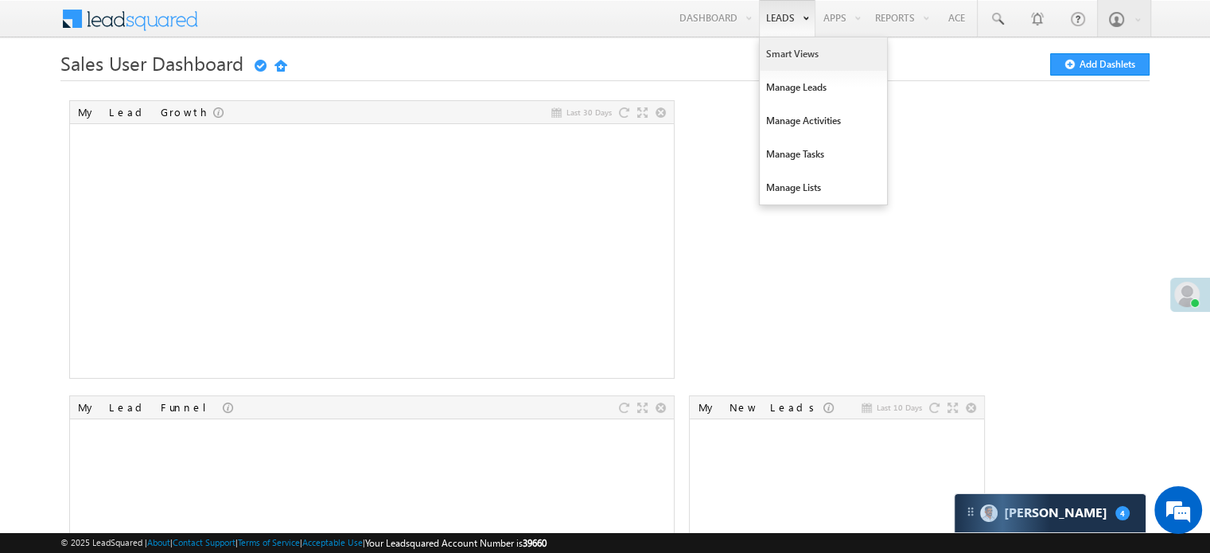
click at [783, 56] on link "Smart Views" at bounding box center [823, 53] width 127 height 33
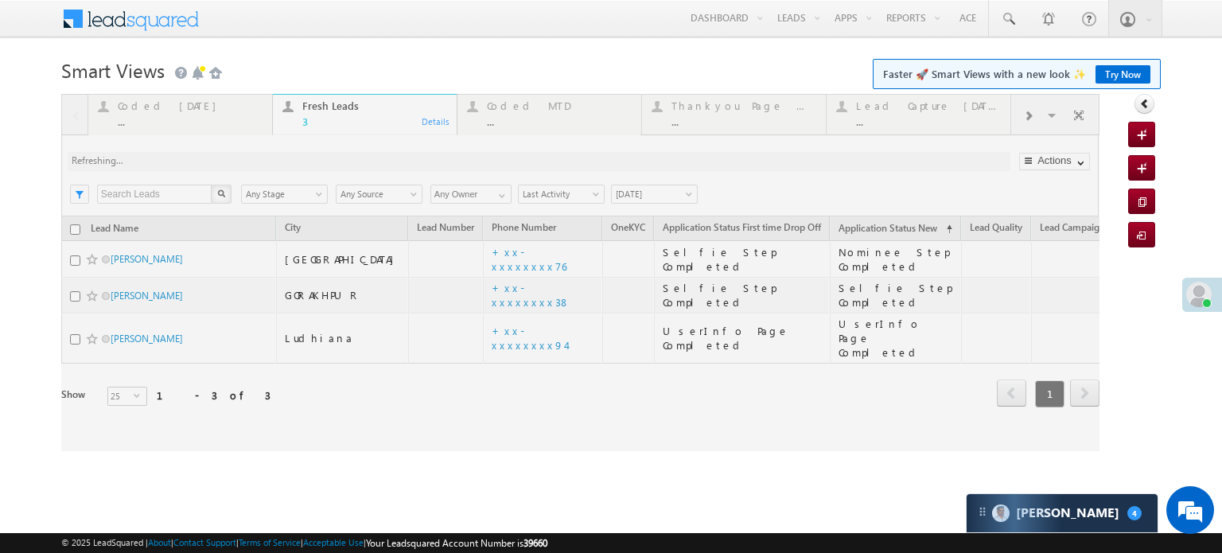
click at [1106, 73] on link "Try Now" at bounding box center [1122, 74] width 55 height 18
